Goal: Information Seeking & Learning: Learn about a topic

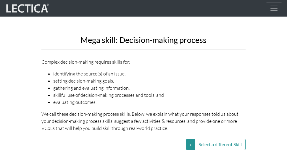
scroll to position [2924, 0]
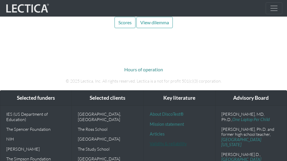
click at [160, 141] on link "Validity & reliability" at bounding box center [168, 143] width 37 height 5
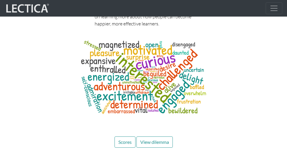
scroll to position [2990, 0]
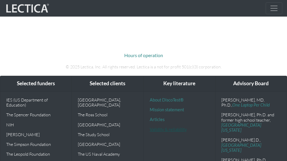
click at [155, 127] on link "Validity & reliability" at bounding box center [168, 129] width 37 height 5
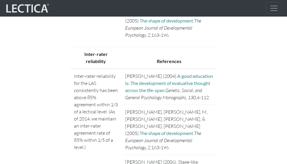
scroll to position [3036, 0]
